Goal: Find contact information: Find contact information

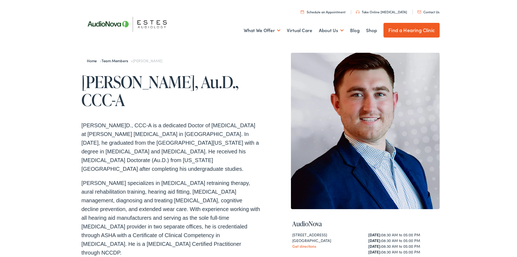
click at [423, 10] on link "Contact Us" at bounding box center [429, 10] width 22 height 5
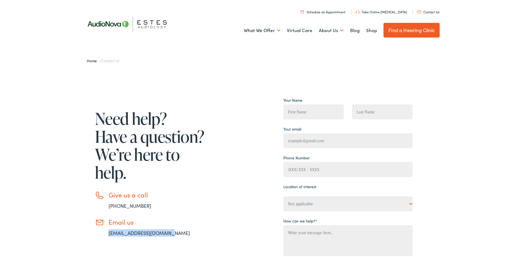
drag, startPoint x: 166, startPoint y: 235, endPoint x: 98, endPoint y: 234, distance: 67.9
click at [98, 234] on li "Email us [EMAIL_ADDRESS][DOMAIN_NAME]" at bounding box center [150, 226] width 111 height 18
copy link "[EMAIL_ADDRESS][DOMAIN_NAME]"
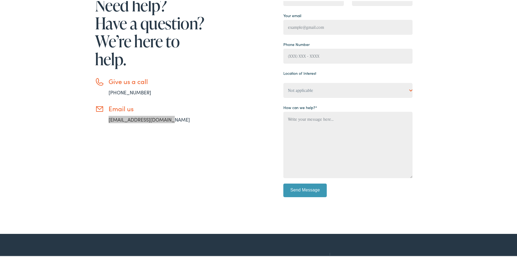
scroll to position [27, 0]
